Goal: Task Accomplishment & Management: Manage account settings

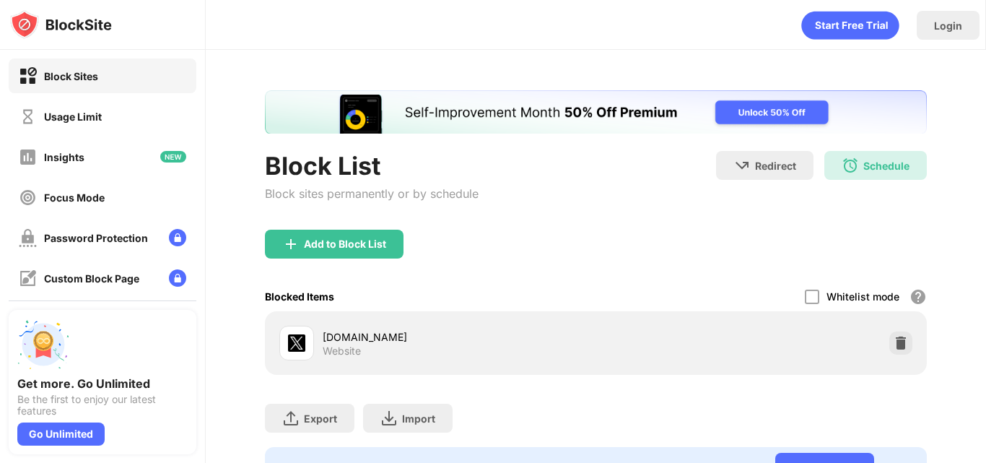
scroll to position [18, 0]
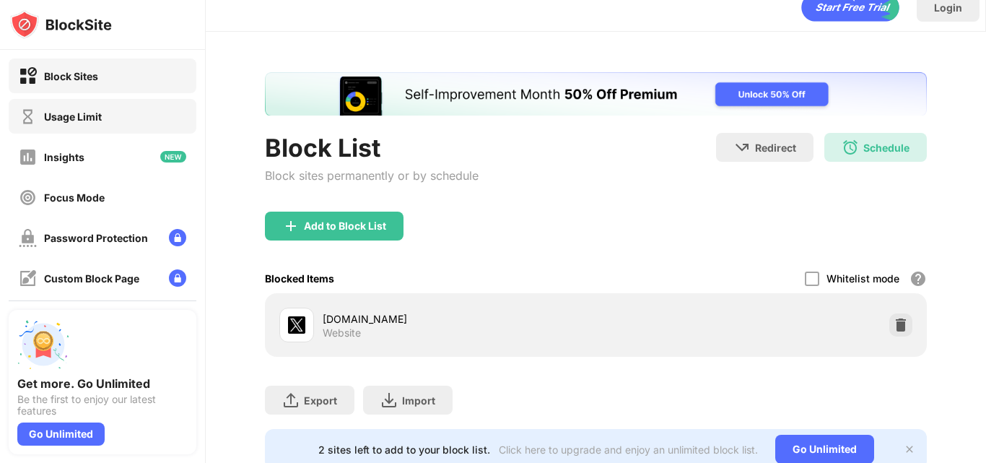
click at [115, 118] on div "Usage Limit" at bounding box center [103, 116] width 188 height 35
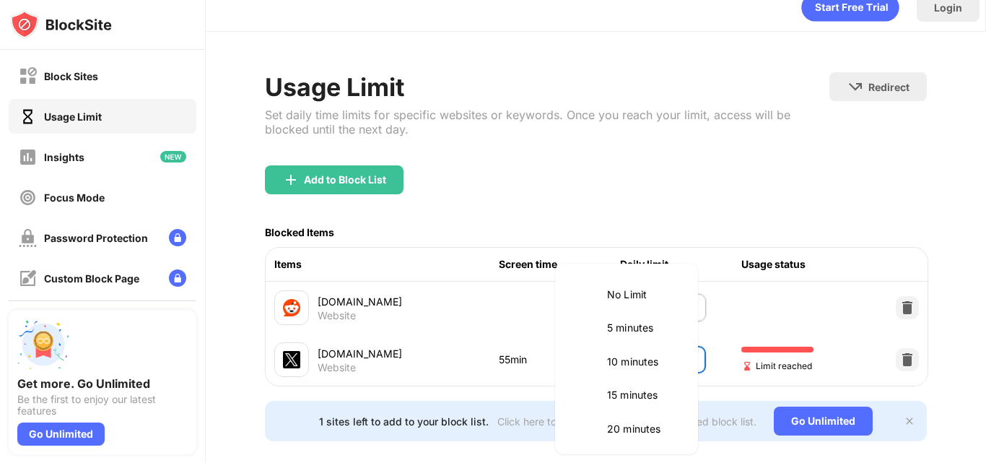
click at [660, 351] on body "Block Sites Usage Limit Insights Focus Mode Password Protection Custom Block Pa…" at bounding box center [493, 231] width 986 height 463
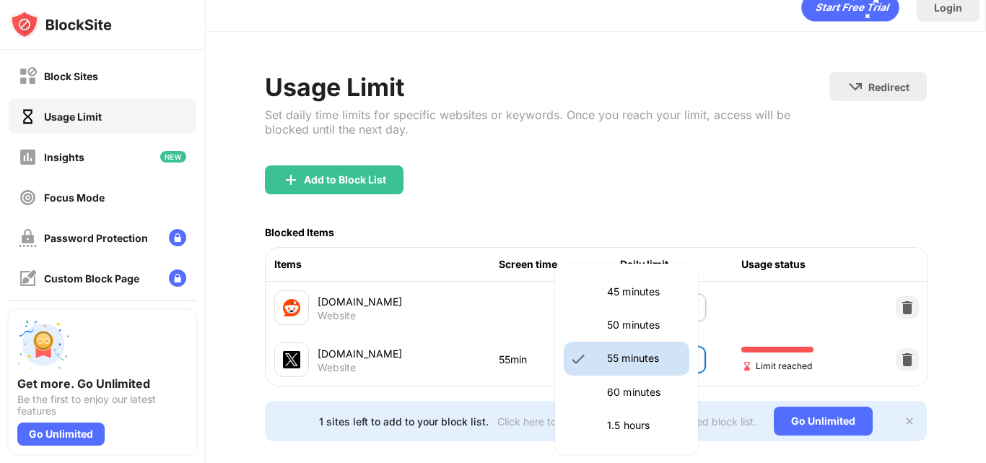
click at [645, 324] on p "50 minutes" at bounding box center [644, 325] width 74 height 16
type input "**"
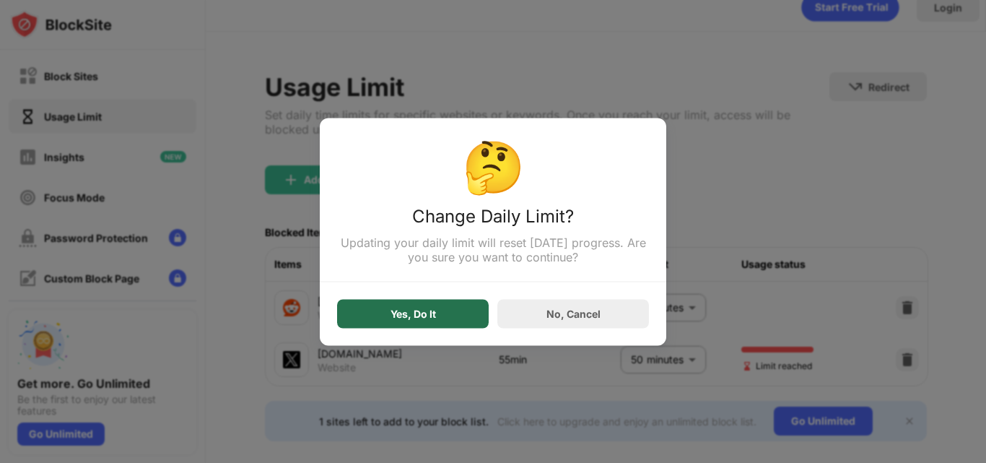
click at [469, 327] on div "Yes, Do It" at bounding box center [413, 313] width 152 height 29
